Goal: Navigation & Orientation: Find specific page/section

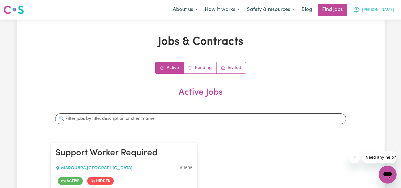
click at [385, 12] on span "[PERSON_NAME]" at bounding box center [378, 10] width 32 height 6
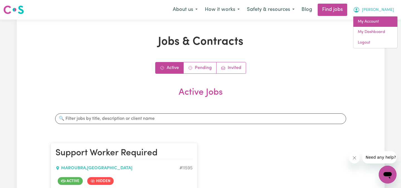
click at [375, 23] on link "My Account" at bounding box center [375, 21] width 44 height 11
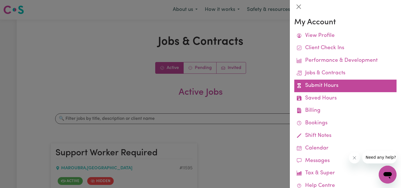
click at [330, 83] on link "Submit Hours" at bounding box center [345, 85] width 102 height 13
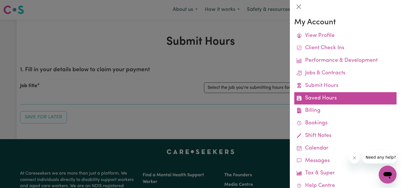
click at [320, 97] on link "Saved Hours" at bounding box center [345, 98] width 102 height 13
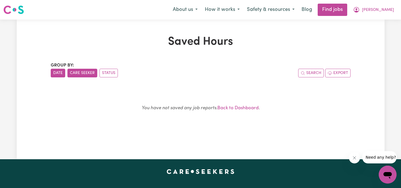
click at [83, 75] on button "Care Seeker" at bounding box center [82, 73] width 30 height 9
click at [116, 72] on button "Status" at bounding box center [109, 73] width 18 height 9
click at [357, 9] on icon "My Account" at bounding box center [357, 9] width 2 height 2
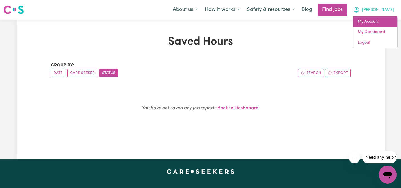
click at [372, 25] on link "My Account" at bounding box center [375, 21] width 44 height 11
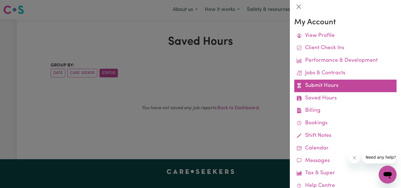
click at [323, 82] on link "Submit Hours" at bounding box center [345, 85] width 102 height 13
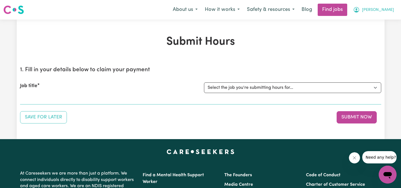
click at [386, 8] on span "[PERSON_NAME]" at bounding box center [378, 10] width 32 height 6
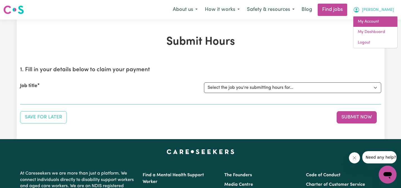
click at [374, 23] on link "My Account" at bounding box center [375, 21] width 44 height 11
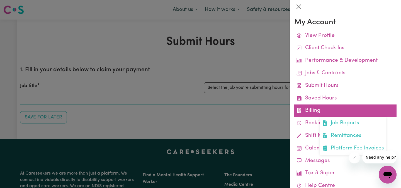
scroll to position [30, 0]
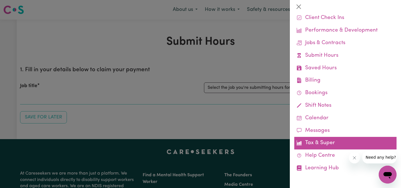
click at [313, 142] on link "Tax & Super" at bounding box center [345, 143] width 102 height 13
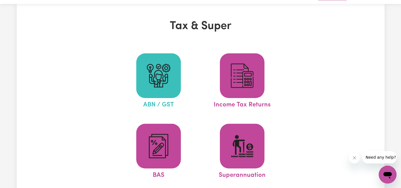
scroll to position [15, 0]
click at [154, 84] on img at bounding box center [158, 75] width 27 height 27
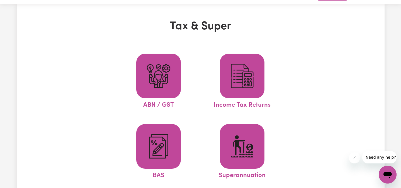
scroll to position [0, 0]
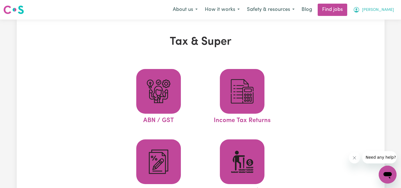
click at [380, 7] on span "[PERSON_NAME]" at bounding box center [378, 10] width 32 height 6
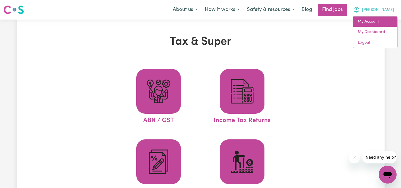
click at [373, 19] on link "My Account" at bounding box center [375, 21] width 44 height 11
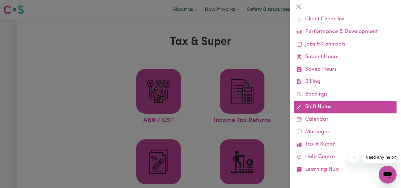
scroll to position [30, 0]
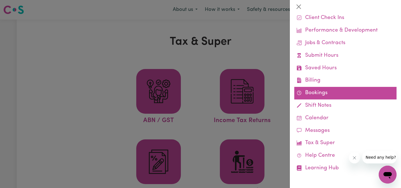
click at [329, 90] on link "Bookings" at bounding box center [345, 93] width 102 height 13
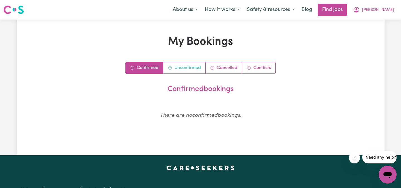
click at [194, 69] on link "Unconfirmed" at bounding box center [184, 67] width 42 height 11
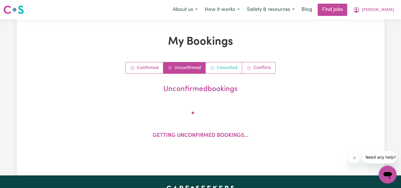
click at [226, 69] on link "Cancelled" at bounding box center [224, 67] width 37 height 11
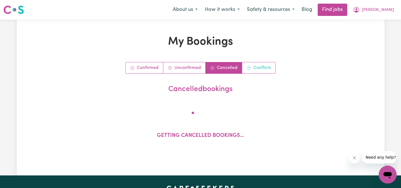
click at [254, 67] on link "Conflicts" at bounding box center [258, 67] width 33 height 11
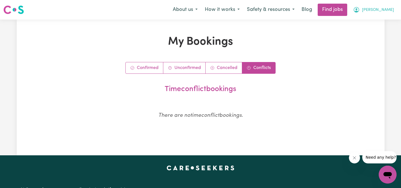
click at [381, 10] on span "[PERSON_NAME]" at bounding box center [378, 10] width 32 height 6
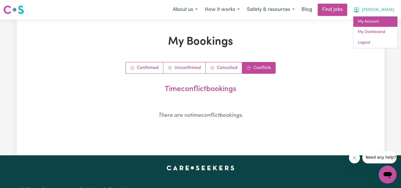
click at [375, 18] on link "My Account" at bounding box center [375, 21] width 44 height 11
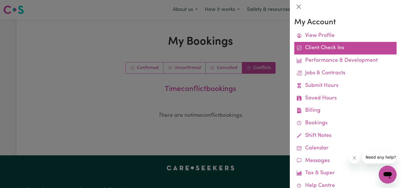
click at [344, 46] on link "Client Check Ins" at bounding box center [345, 48] width 102 height 13
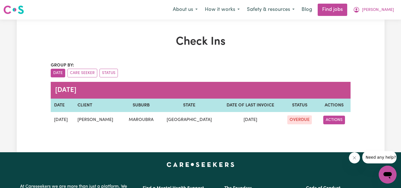
click at [335, 120] on button "ACTIONS" at bounding box center [334, 119] width 22 height 9
click at [351, 97] on div "Check Ins Group by: Date Care Seeker Status [DATE] DATE CLIENT SUBURB STATE DAT…" at bounding box center [200, 85] width 307 height 101
click at [380, 8] on span "[PERSON_NAME]" at bounding box center [378, 10] width 32 height 6
